Goal: Task Accomplishment & Management: Manage account settings

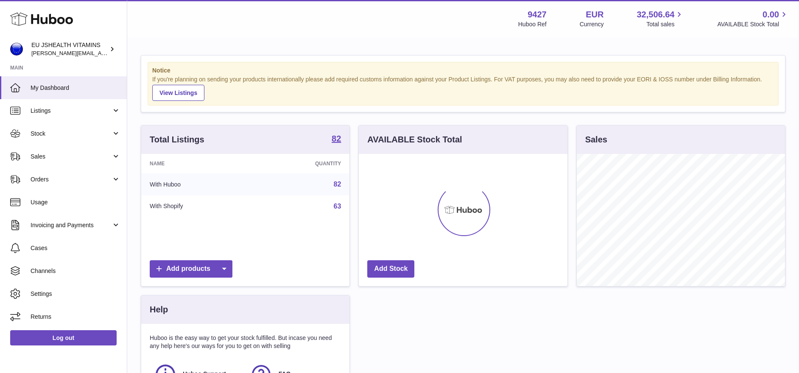
scroll to position [132, 209]
click at [72, 162] on link "Sales" at bounding box center [63, 156] width 127 height 23
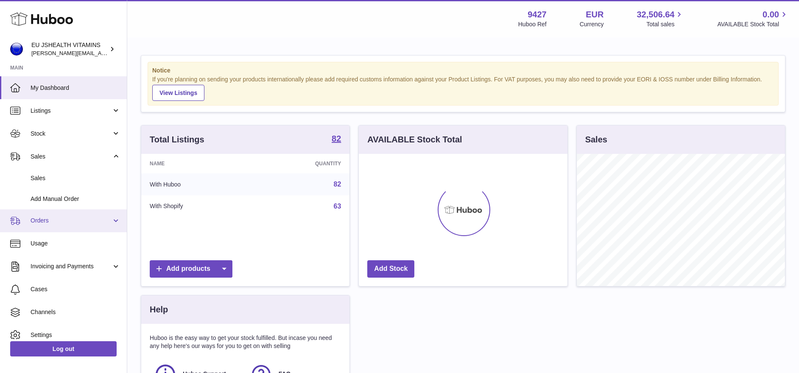
click at [54, 228] on link "Orders" at bounding box center [63, 220] width 127 height 23
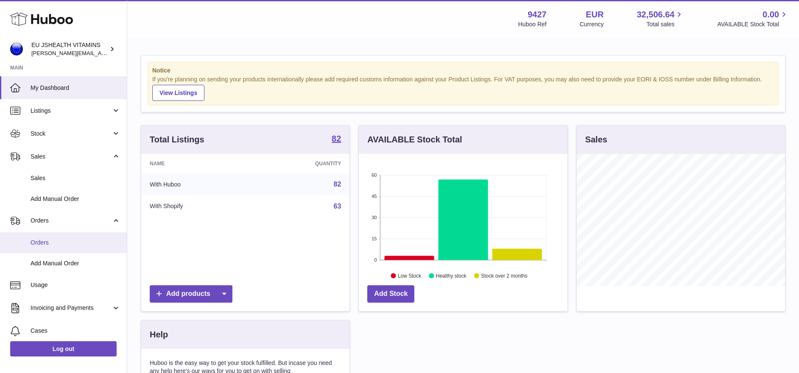
click at [47, 239] on span "Orders" at bounding box center [76, 243] width 90 height 8
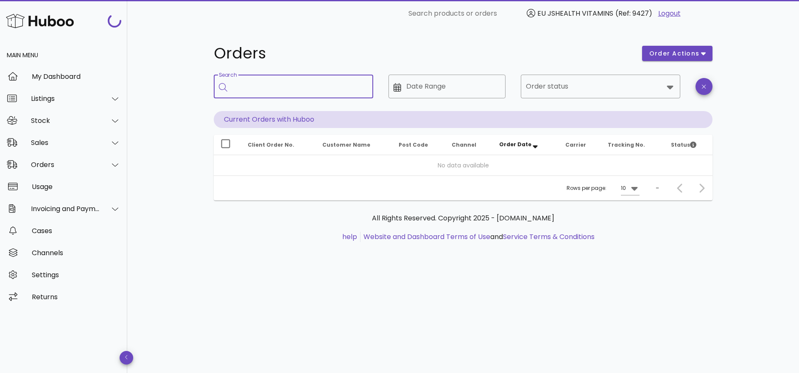
click at [272, 81] on input "Search" at bounding box center [299, 87] width 134 height 14
paste input "**********"
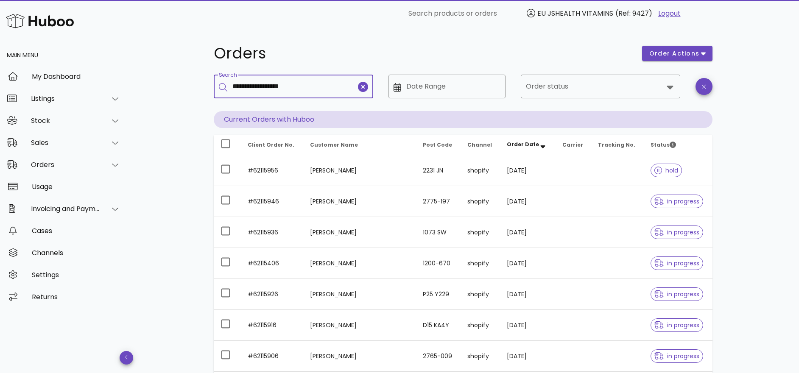
type input "**********"
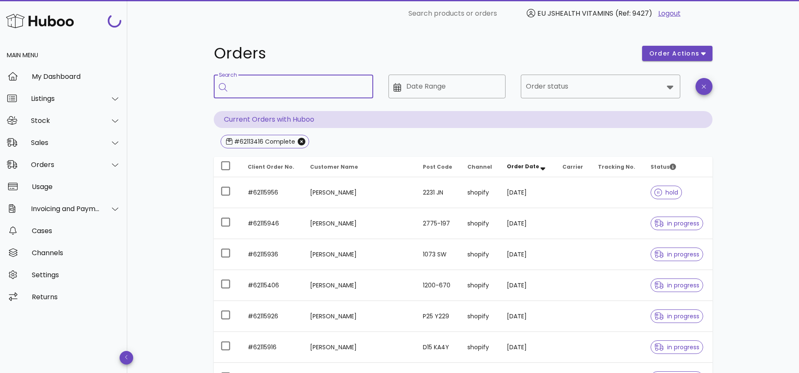
click at [300, 87] on input "Search" at bounding box center [299, 87] width 134 height 14
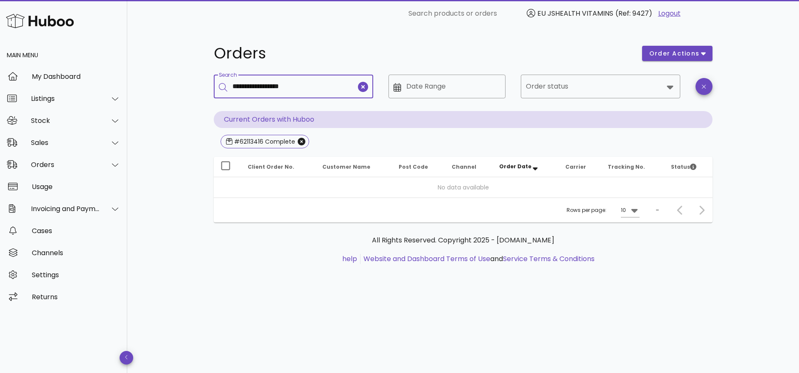
drag, startPoint x: 305, startPoint y: 87, endPoint x: 266, endPoint y: 89, distance: 39.0
click at [266, 89] on input "**********" at bounding box center [294, 87] width 124 height 14
type input "*********"
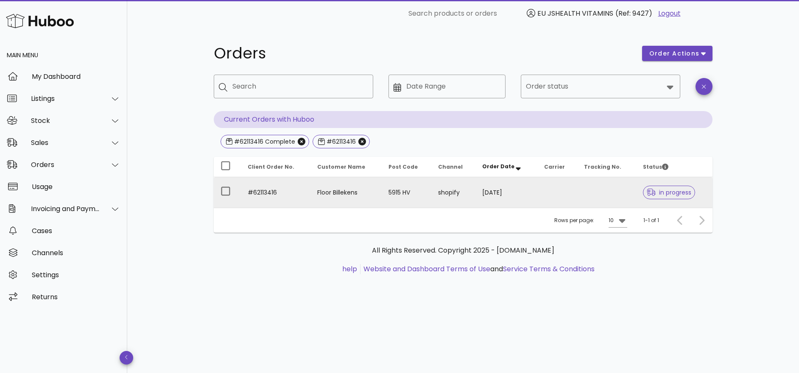
click at [260, 193] on td "#62113416" at bounding box center [276, 192] width 70 height 31
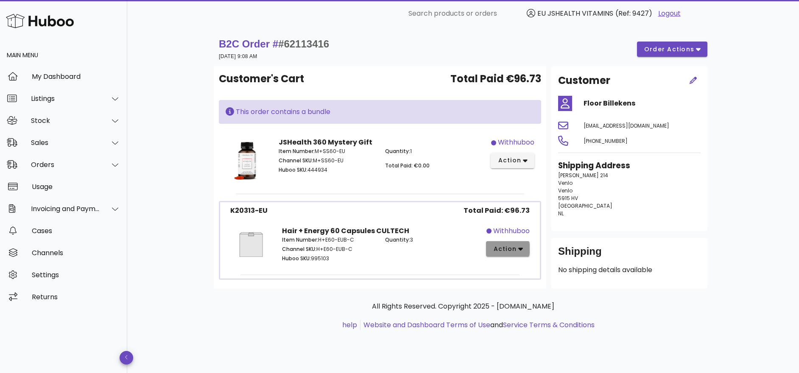
click at [519, 251] on icon "button" at bounding box center [520, 249] width 5 height 8
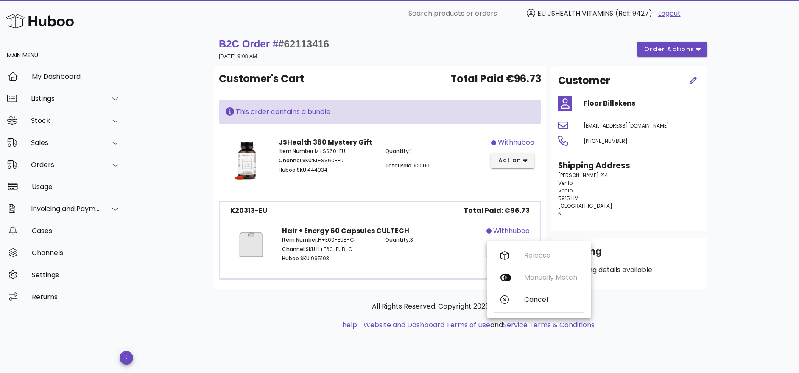
click at [441, 242] on p "Quantity: 3" at bounding box center [431, 240] width 93 height 8
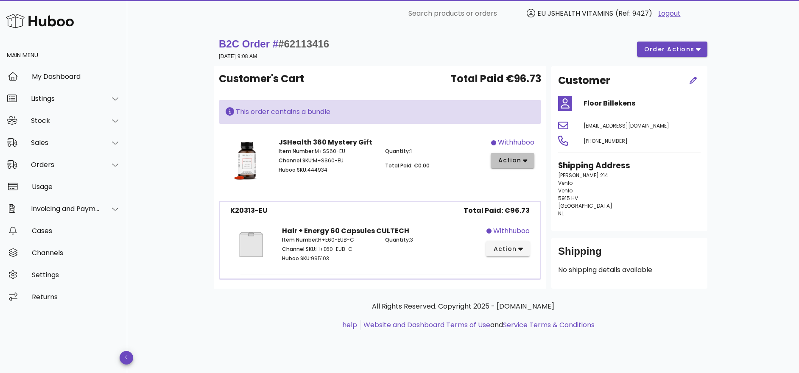
click at [523, 159] on icon "button" at bounding box center [525, 161] width 5 height 8
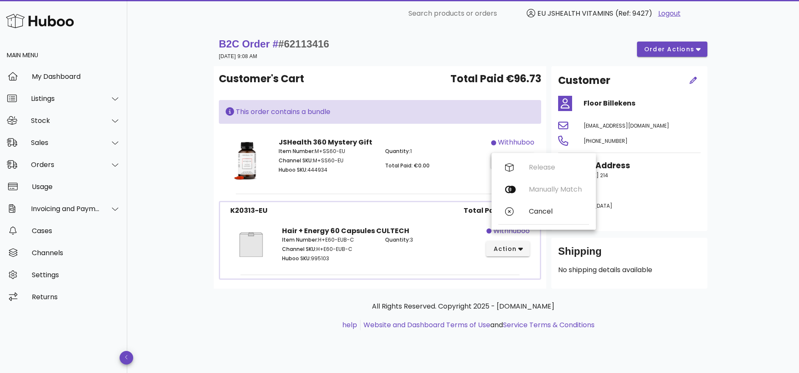
click at [522, 159] on div "Release Manually Match Cancel" at bounding box center [543, 191] width 91 height 70
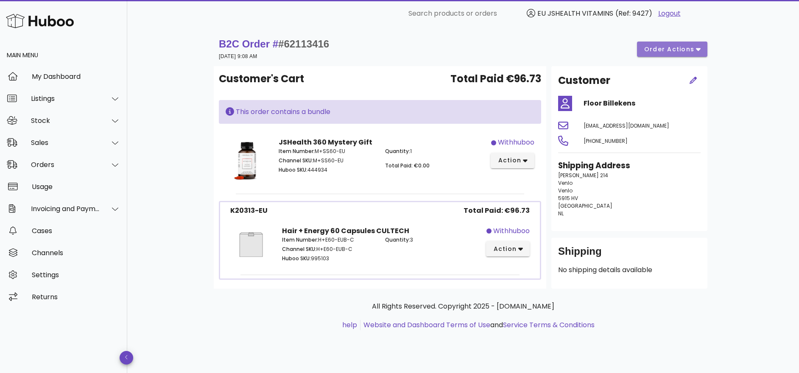
click at [677, 51] on span "order actions" at bounding box center [668, 49] width 51 height 9
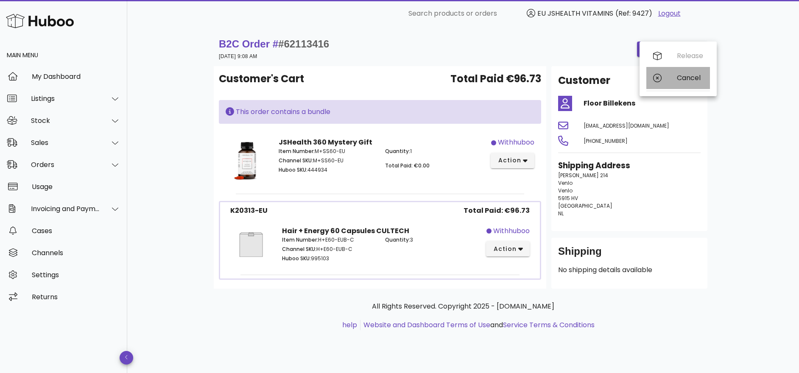
click at [677, 78] on div "Cancel" at bounding box center [690, 78] width 26 height 8
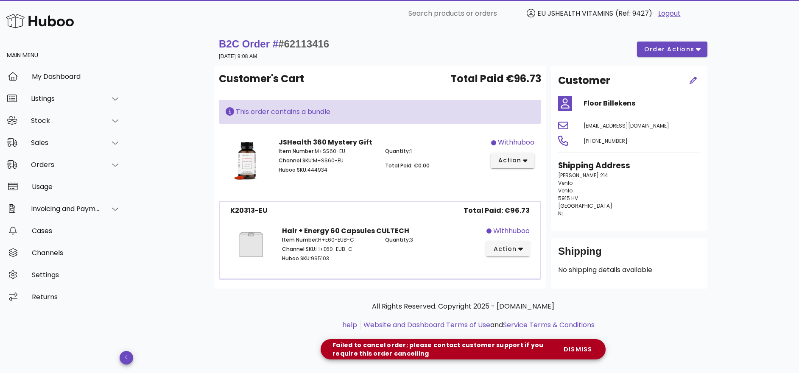
click at [312, 302] on p "All Rights Reserved. Copyright 2025 - [DOMAIN_NAME]" at bounding box center [462, 306] width 485 height 10
click at [578, 350] on span "dismiss" at bounding box center [577, 349] width 29 height 9
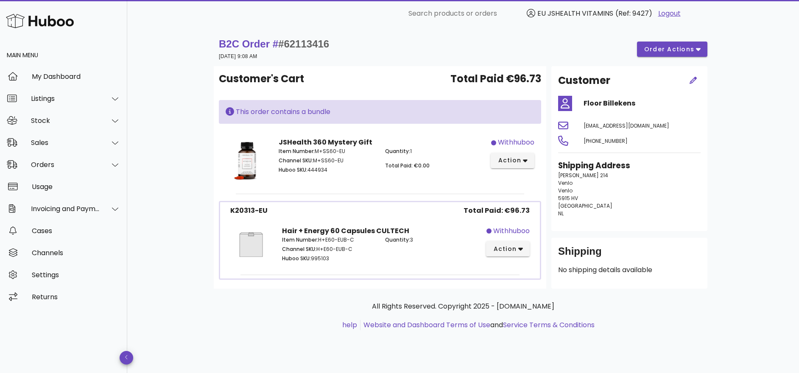
click at [334, 150] on p "Item Number: M+SS60-EU" at bounding box center [326, 152] width 96 height 8
click at [404, 173] on div "Quantity: 1 Total Paid: €0.00" at bounding box center [433, 161] width 106 height 39
click at [390, 239] on span "Quantity:" at bounding box center [397, 239] width 25 height 7
click at [516, 146] on div "withhuboo" at bounding box center [516, 142] width 36 height 10
click at [510, 140] on div "withhuboo" at bounding box center [516, 142] width 36 height 10
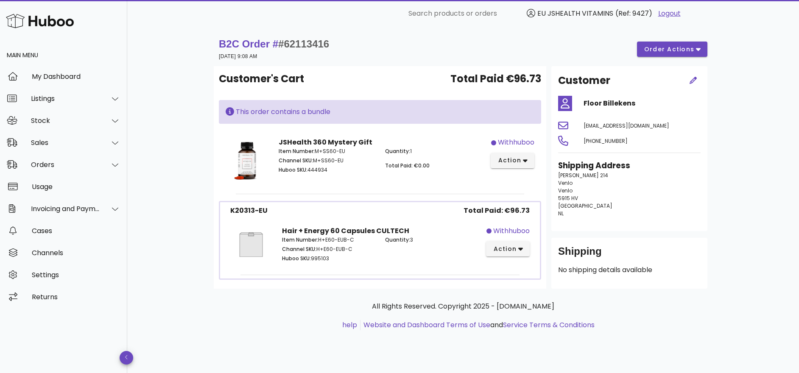
click at [469, 130] on div "Customer's Cart Total Paid €96.73 This order contains a bundle JSHealth 360 Mys…" at bounding box center [380, 177] width 332 height 223
